Goal: Information Seeking & Learning: Learn about a topic

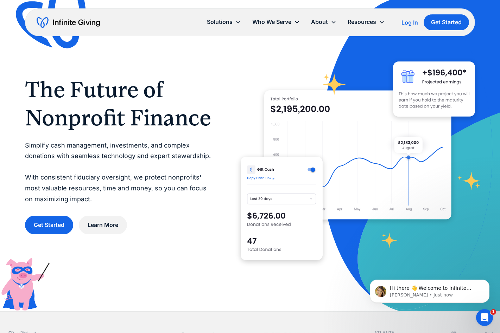
scroll to position [3, 0]
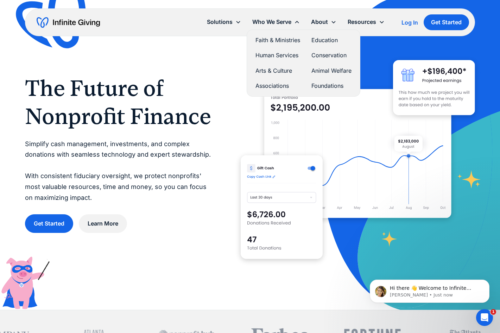
click at [286, 40] on link "Faith & Ministries" at bounding box center [277, 40] width 45 height 9
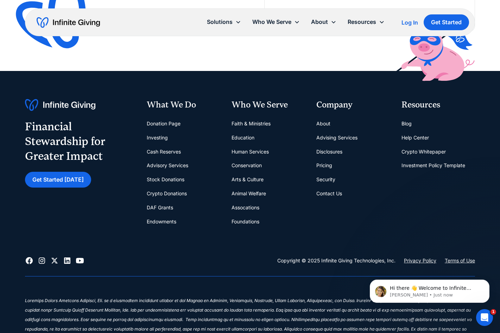
scroll to position [1668, 0]
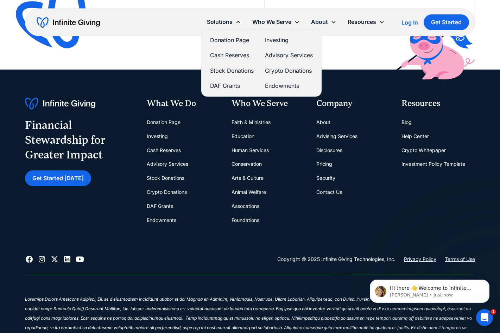
click at [216, 40] on link "Donation Page" at bounding box center [232, 40] width 44 height 9
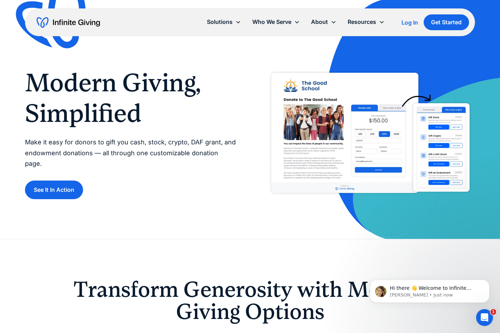
click at [138, 144] on p "Make it easy for donors to gift you cash, stock, crypto, DAF grant, and endowme…" at bounding box center [130, 153] width 211 height 32
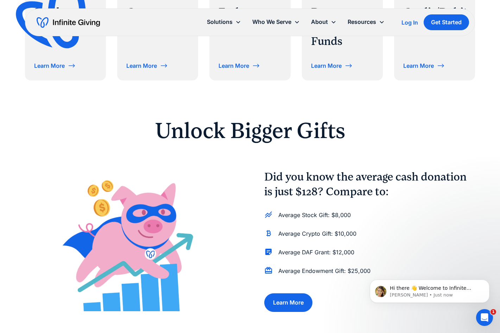
scroll to position [416, 0]
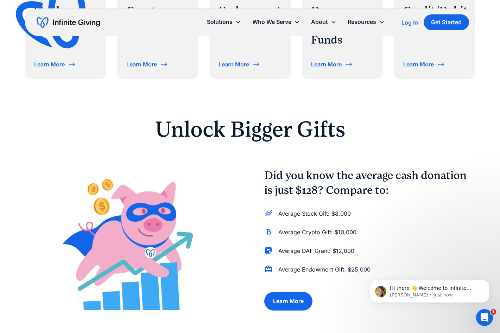
click at [305, 129] on h2 "Unlock Bigger Gifts" at bounding box center [250, 130] width 360 height 22
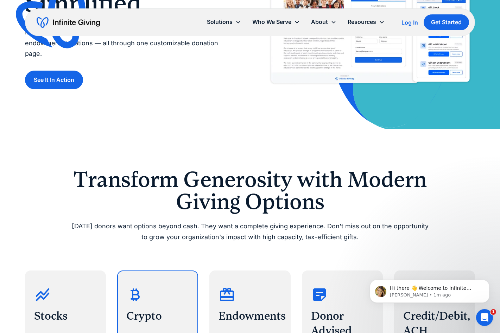
scroll to position [0, 0]
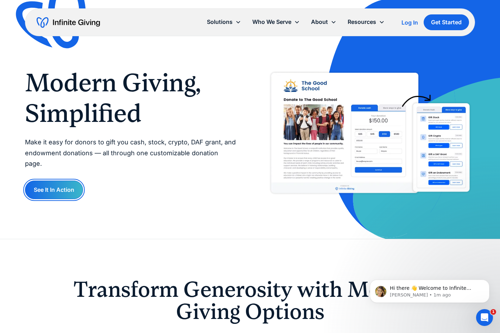
click at [61, 186] on link "See It In Action" at bounding box center [54, 190] width 58 height 19
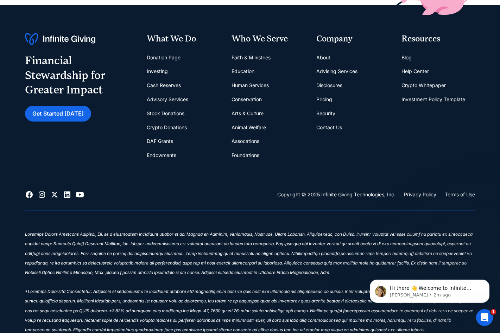
scroll to position [284, 0]
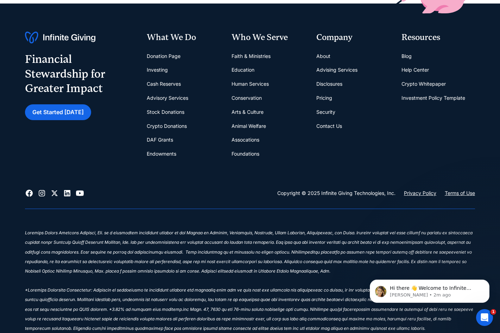
click at [159, 70] on link "Investing" at bounding box center [157, 70] width 21 height 14
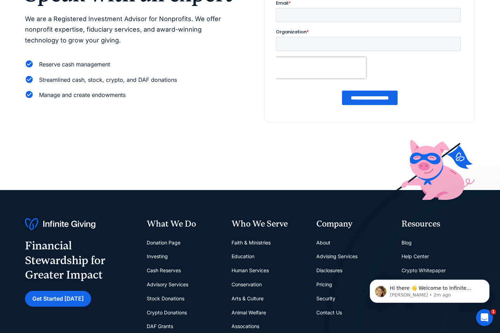
scroll to position [0, 0]
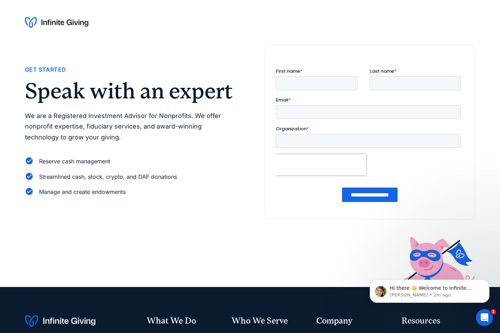
click at [62, 24] on img at bounding box center [56, 22] width 63 height 11
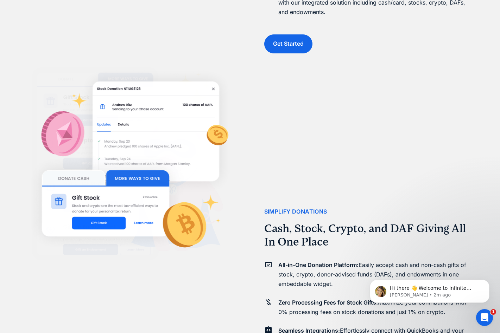
scroll to position [1361, 0]
